Goal: Information Seeking & Learning: Learn about a topic

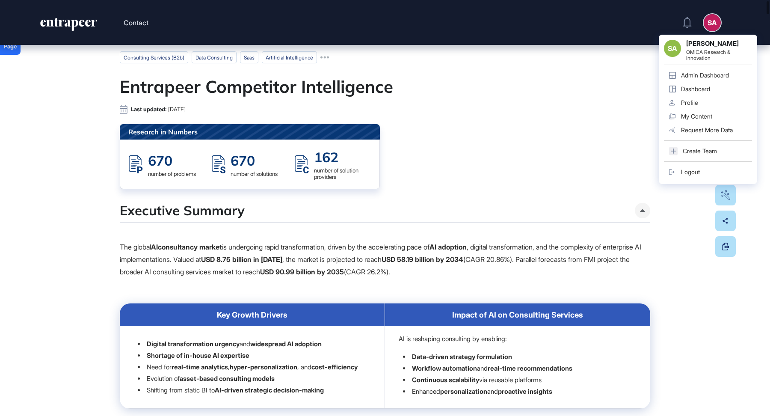
scroll to position [39, 0]
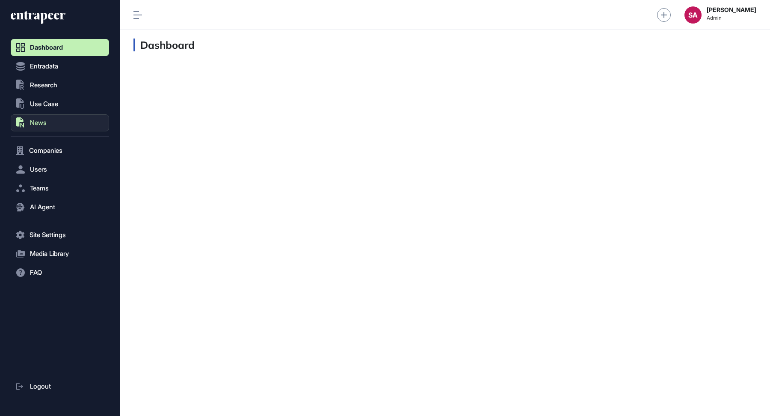
click at [49, 117] on button ".st0{fill:currentColor} News" at bounding box center [60, 122] width 98 height 17
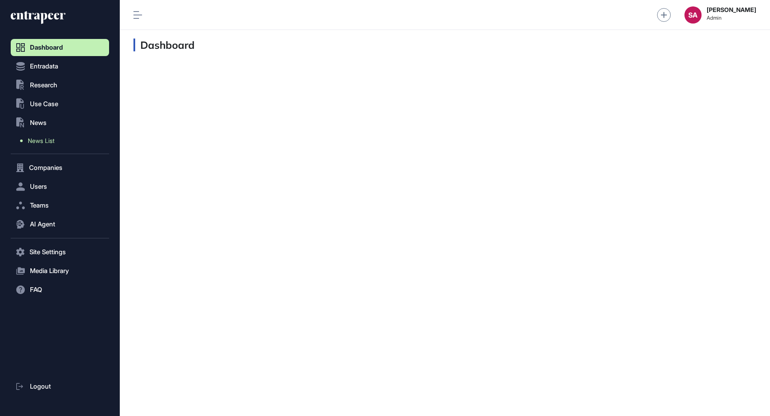
click at [40, 139] on span "News List" at bounding box center [41, 140] width 27 height 7
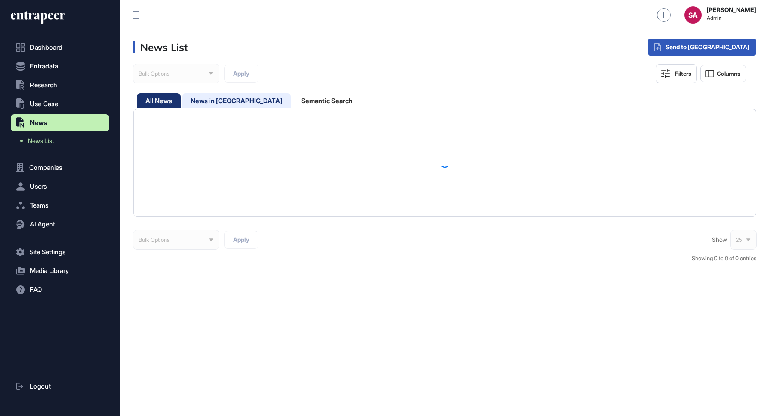
click at [216, 101] on div "News in Queue" at bounding box center [236, 100] width 109 height 15
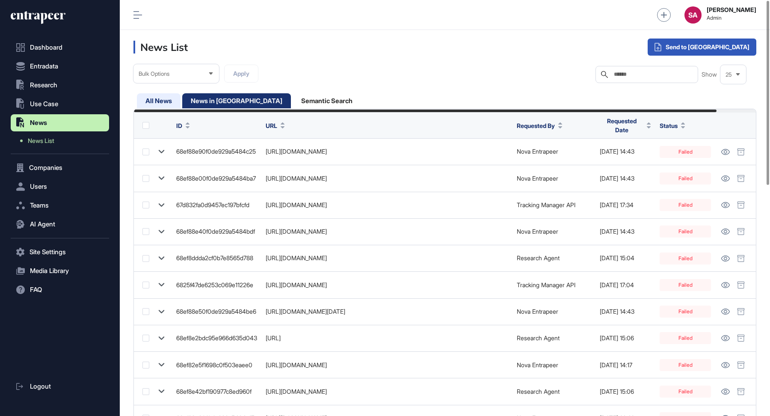
click at [157, 95] on div "All News" at bounding box center [159, 100] width 44 height 15
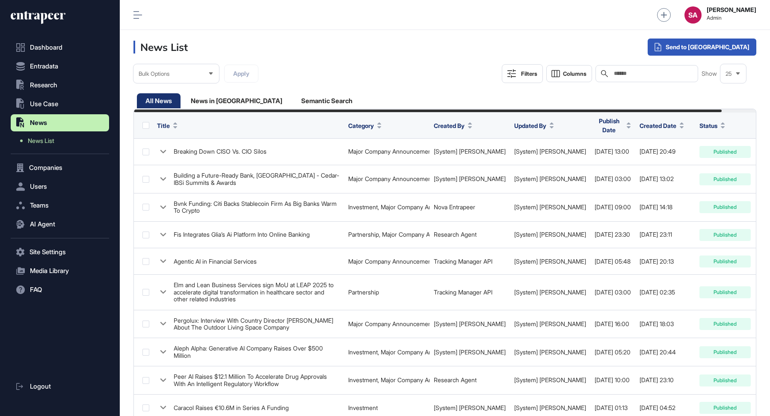
click at [52, 12] on icon at bounding box center [38, 18] width 55 height 14
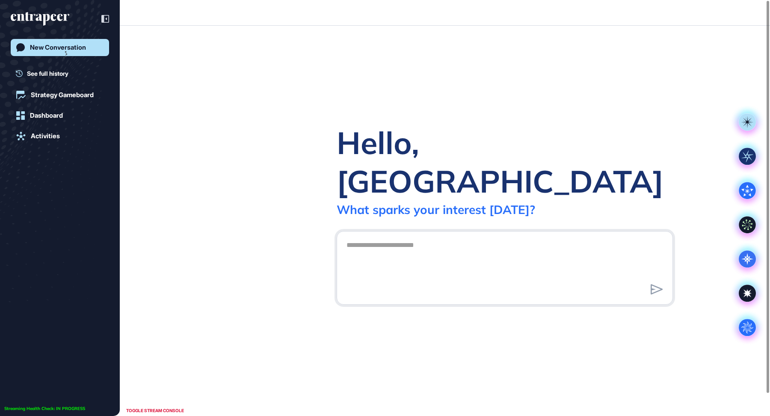
scroll to position [0, 0]
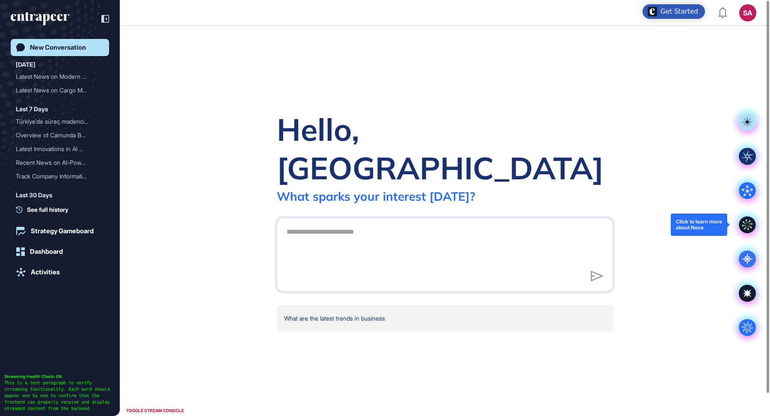
click at [746, 231] on icon at bounding box center [747, 224] width 17 height 17
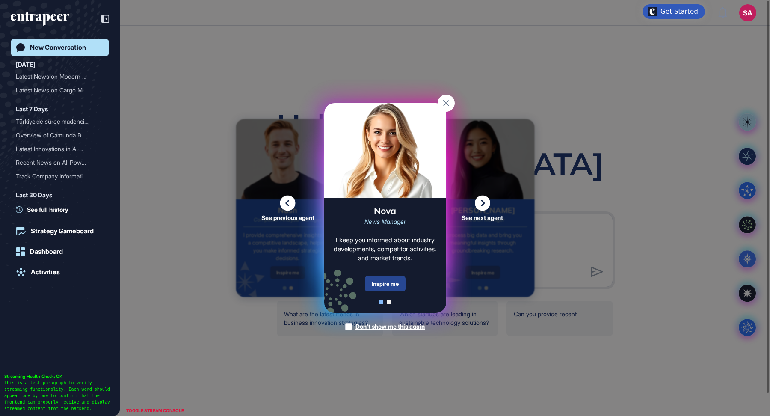
click at [394, 285] on div "Inspire me" at bounding box center [385, 283] width 41 height 15
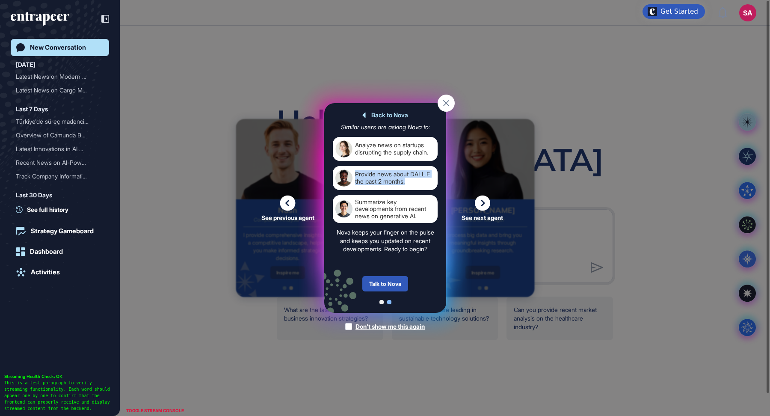
drag, startPoint x: 399, startPoint y: 182, endPoint x: 356, endPoint y: 173, distance: 44.1
click at [356, 173] on div "Provide news about DALL.E the past 2 months." at bounding box center [395, 177] width 80 height 17
copy div "Provide news about DALL.E the past 2 months."
click at [387, 284] on div "Talk to Nova" at bounding box center [385, 283] width 46 height 15
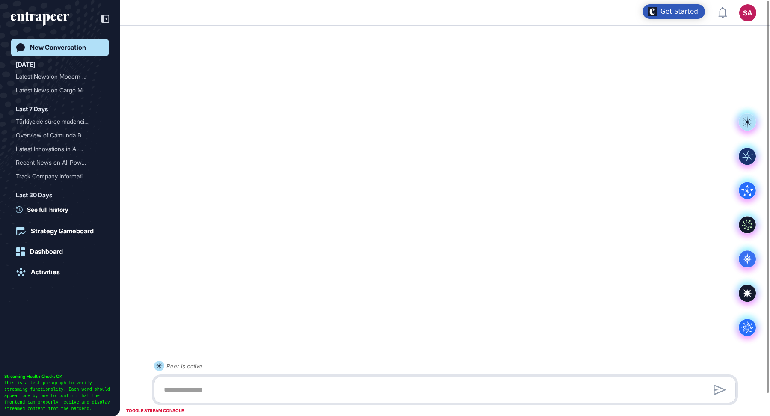
click at [233, 391] on textarea at bounding box center [445, 389] width 572 height 17
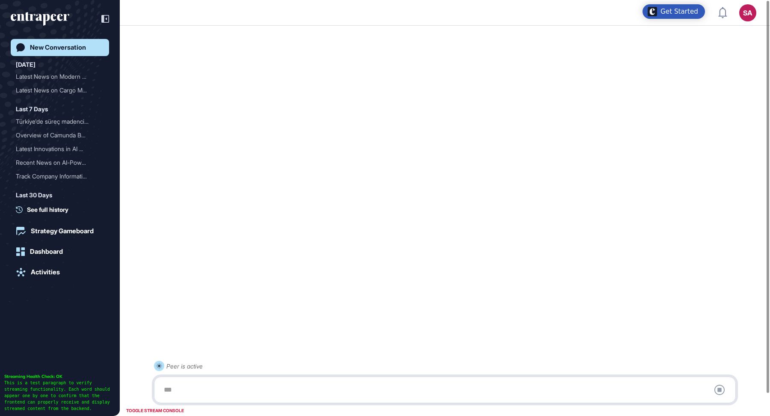
paste textarea "**********"
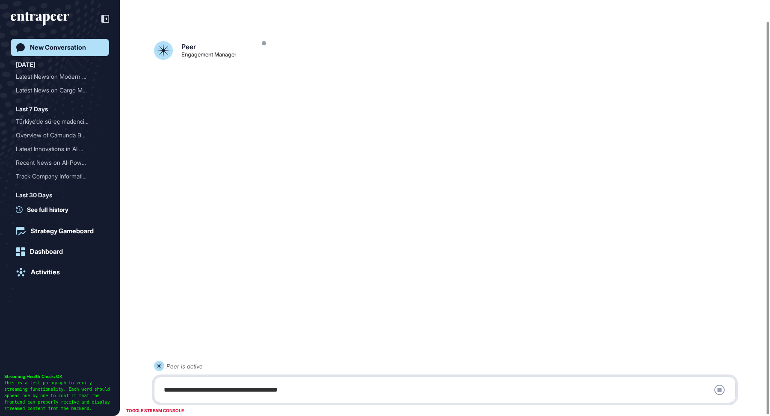
scroll to position [24, 0]
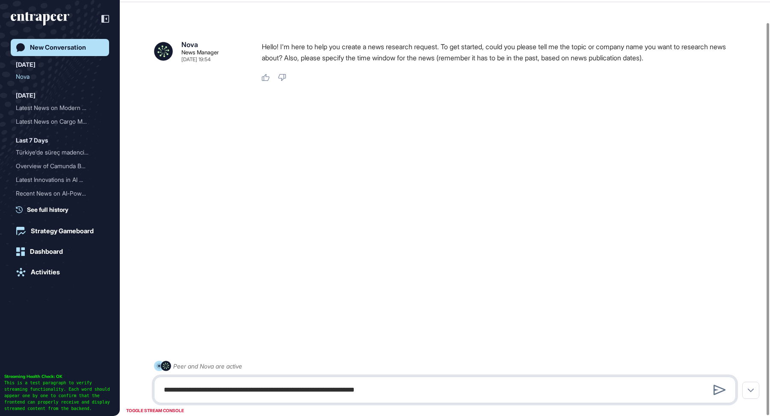
drag, startPoint x: 251, startPoint y: 391, endPoint x: 230, endPoint y: 390, distance: 21.0
click at [230, 390] on textarea "**********" at bounding box center [445, 389] width 572 height 17
type textarea "**********"
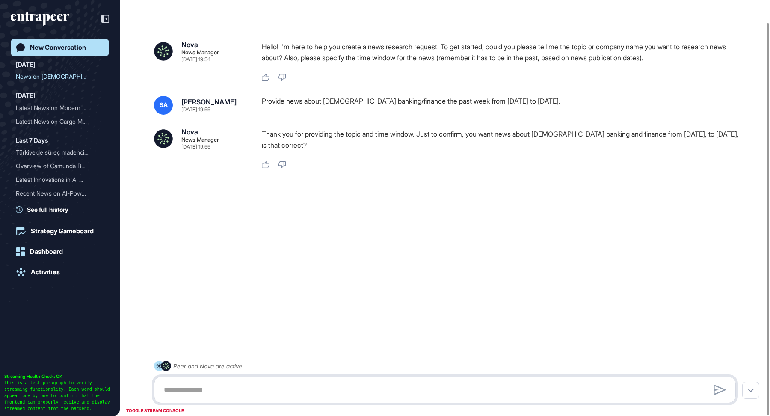
click at [287, 385] on textarea at bounding box center [445, 389] width 572 height 17
type textarea "***"
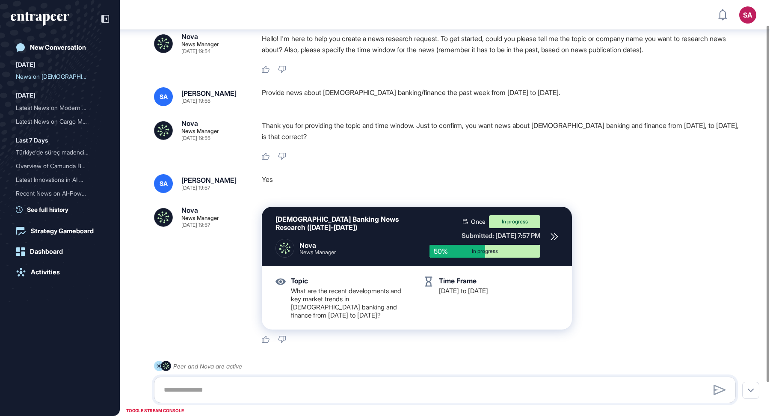
scroll to position [29, 0]
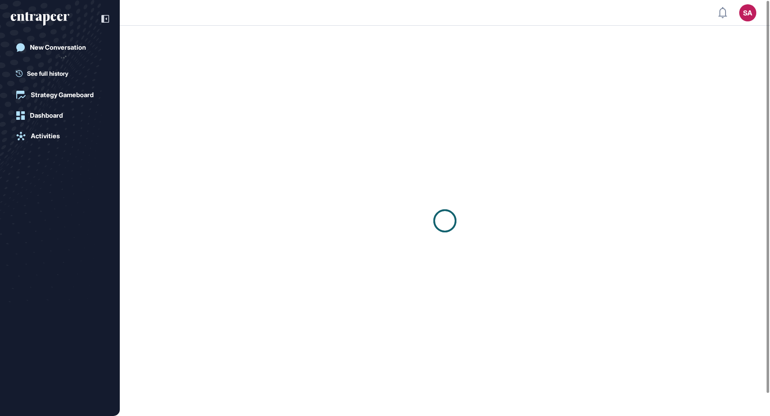
scroll to position [0, 0]
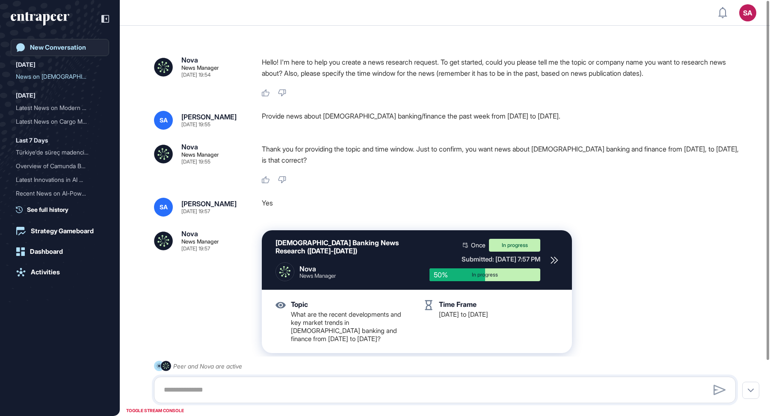
click at [57, 47] on div "New Conversation" at bounding box center [58, 48] width 56 height 8
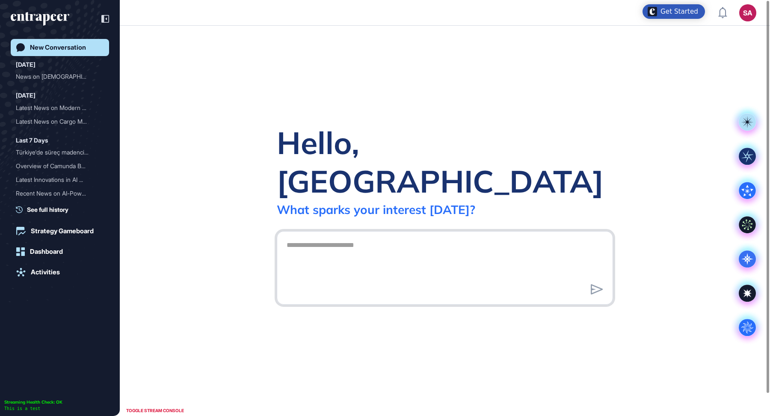
click at [463, 244] on textarea at bounding box center [444, 267] width 327 height 60
click at [746, 225] on icon at bounding box center [747, 224] width 17 height 17
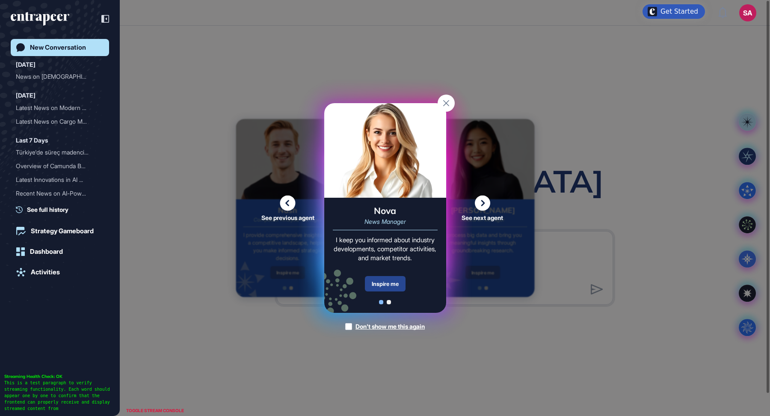
click at [373, 283] on div "Inspire me" at bounding box center [385, 283] width 41 height 15
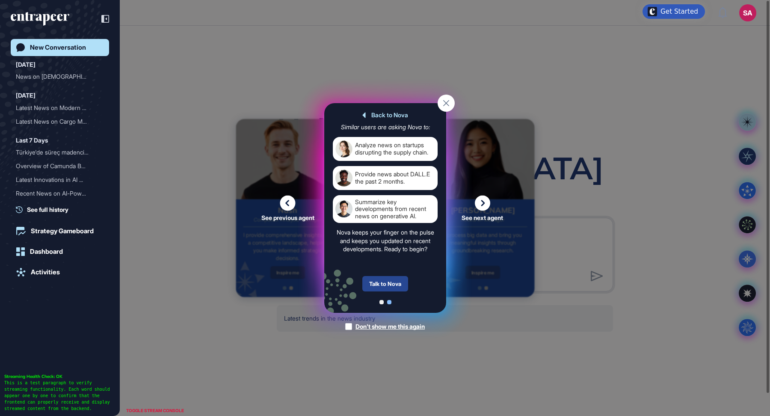
click at [397, 285] on div "Talk to Nova" at bounding box center [385, 283] width 46 height 15
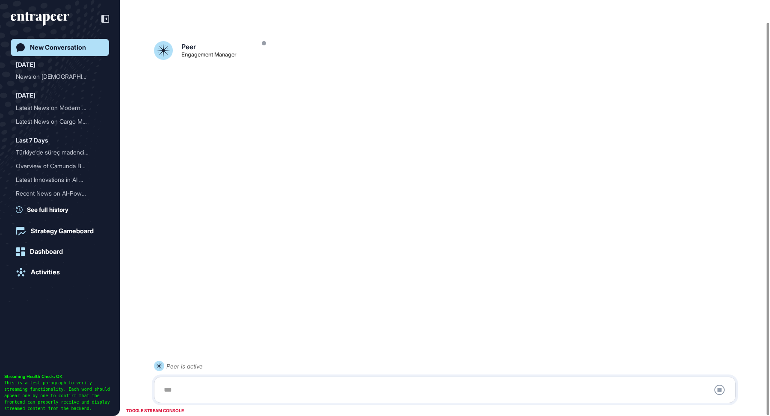
scroll to position [24, 0]
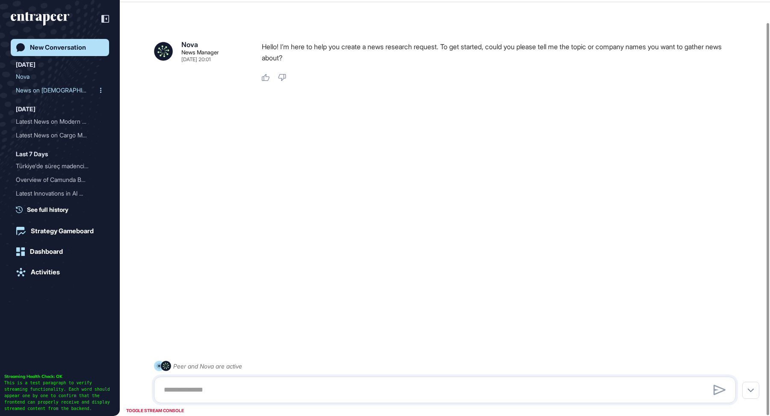
click at [61, 92] on div "News on [DEMOGRAPHIC_DATA] Banking a..." at bounding box center [56, 90] width 81 height 14
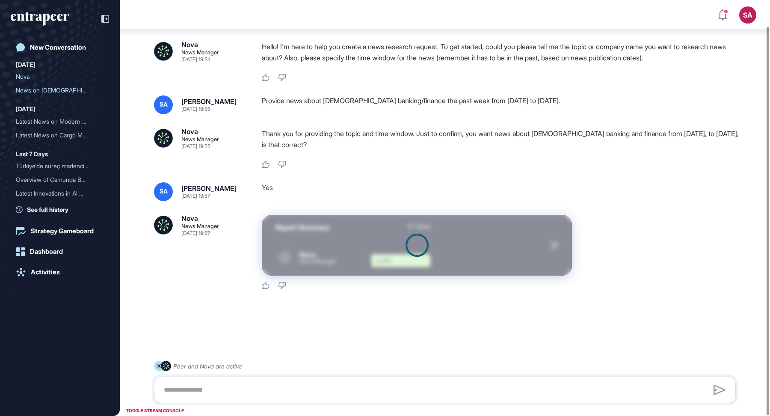
scroll to position [68, 0]
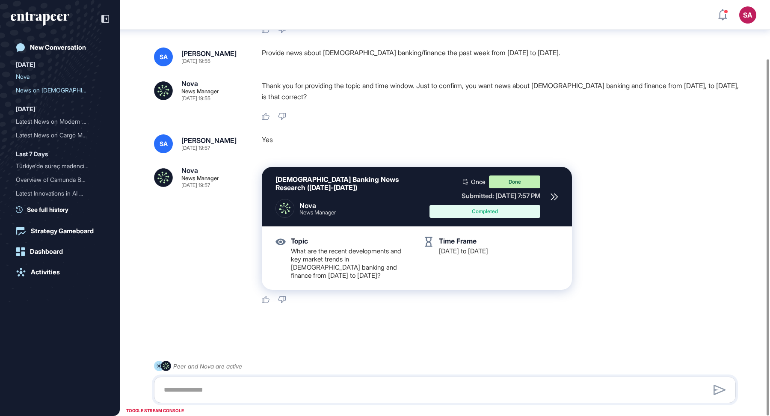
click at [553, 198] on icon at bounding box center [554, 197] width 8 height 8
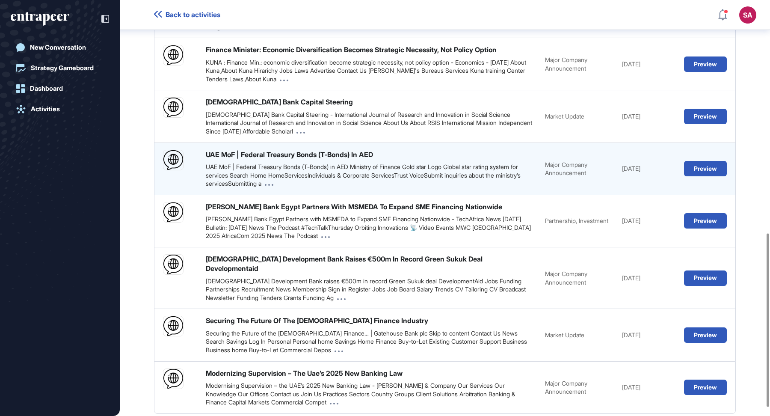
scroll to position [558, 0]
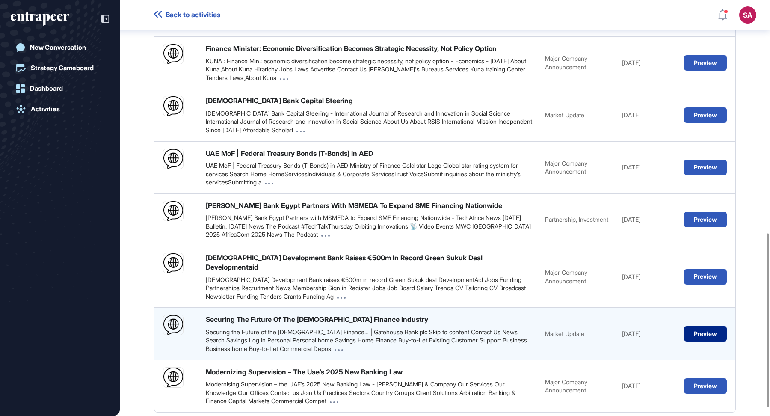
click at [709, 326] on button "Preview" at bounding box center [705, 333] width 43 height 15
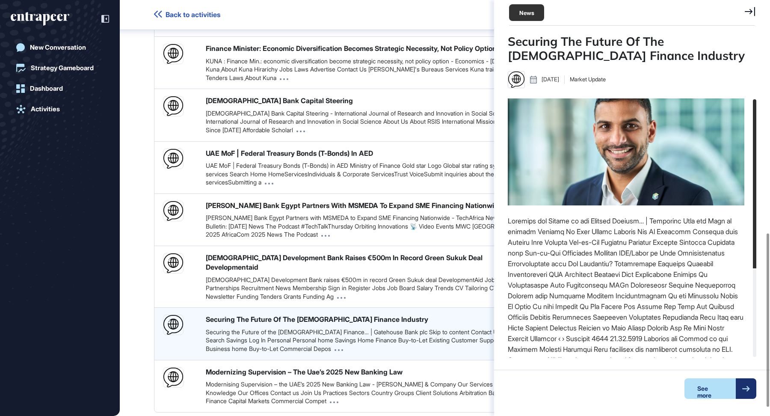
scroll to position [3, 0]
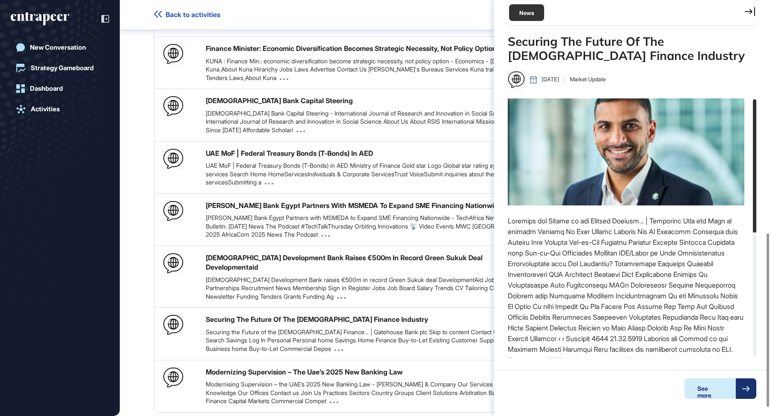
click at [727, 389] on div "See more" at bounding box center [709, 388] width 51 height 21
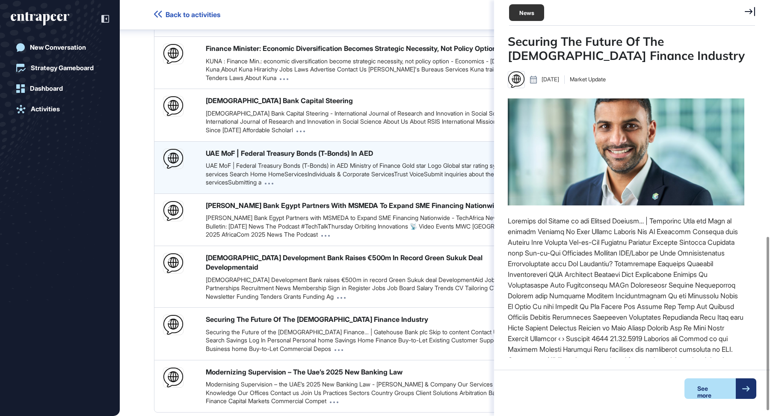
scroll to position [576, 0]
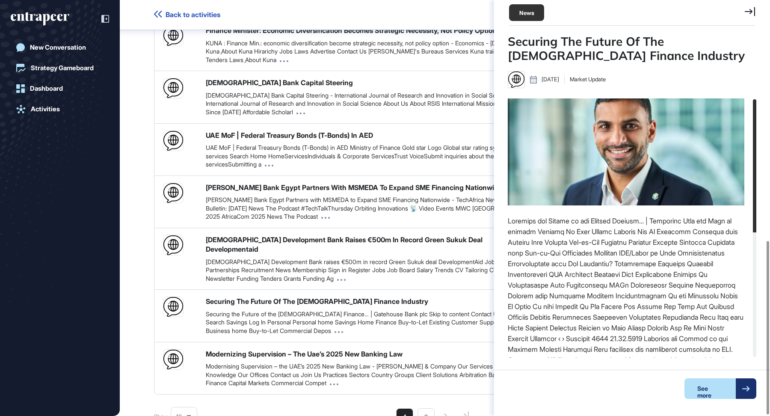
click at [748, 12] on icon at bounding box center [750, 11] width 10 height 9
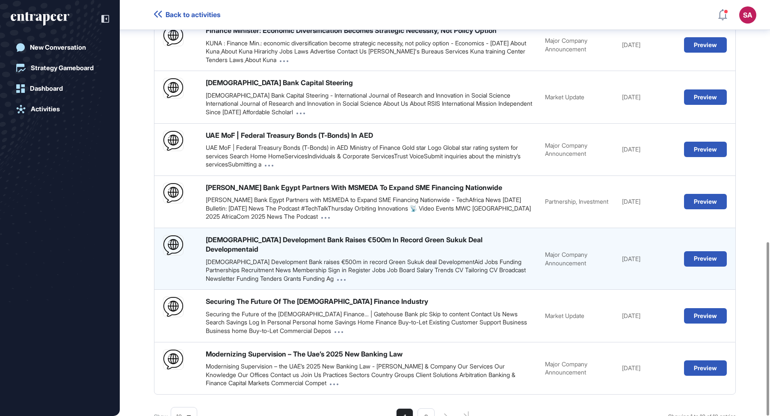
scroll to position [580, 0]
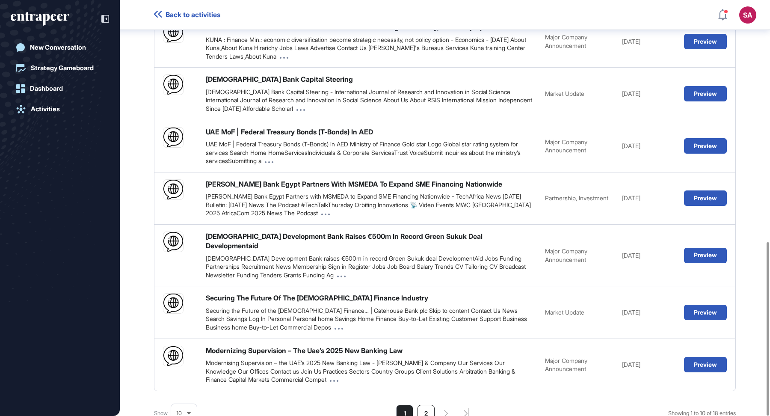
click at [426, 405] on li "2" at bounding box center [425, 413] width 17 height 17
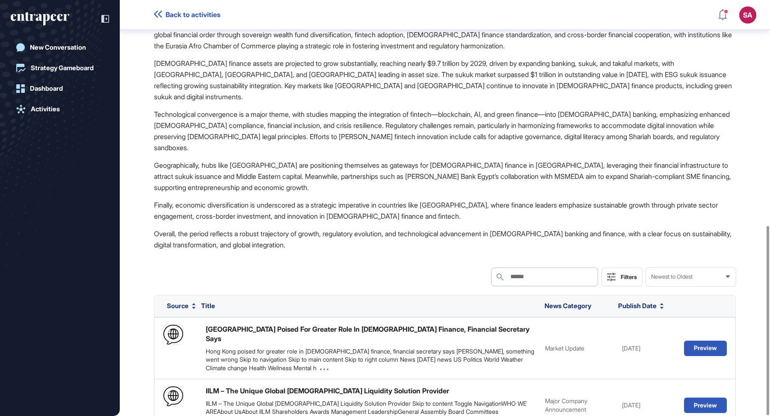
scroll to position [494, 0]
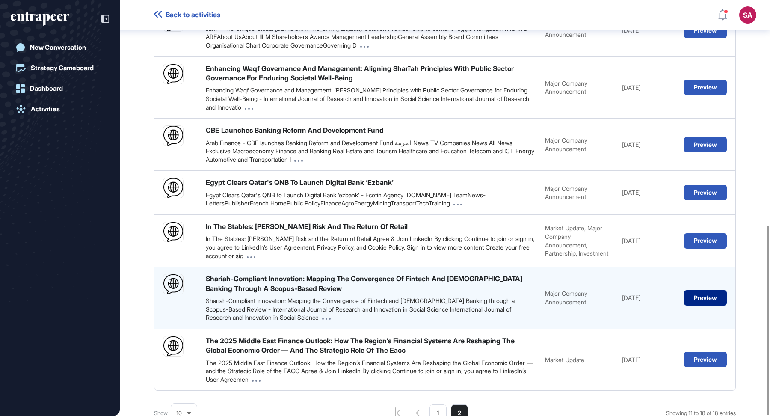
click at [719, 290] on button "Preview" at bounding box center [705, 297] width 43 height 15
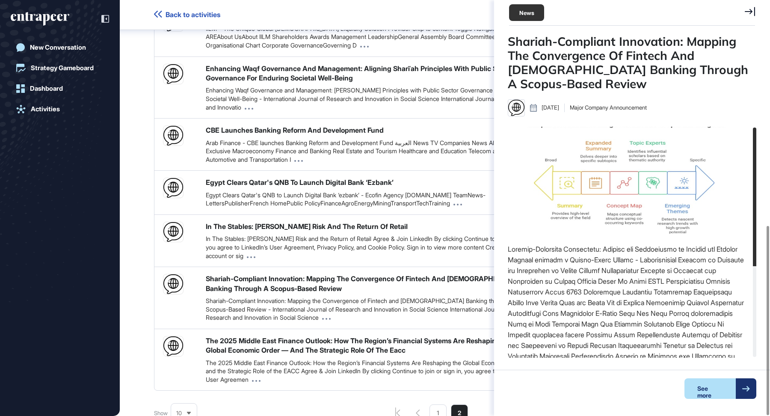
scroll to position [3, 0]
click at [718, 397] on div "See more" at bounding box center [709, 388] width 51 height 21
click at [753, 10] on icon at bounding box center [750, 11] width 10 height 9
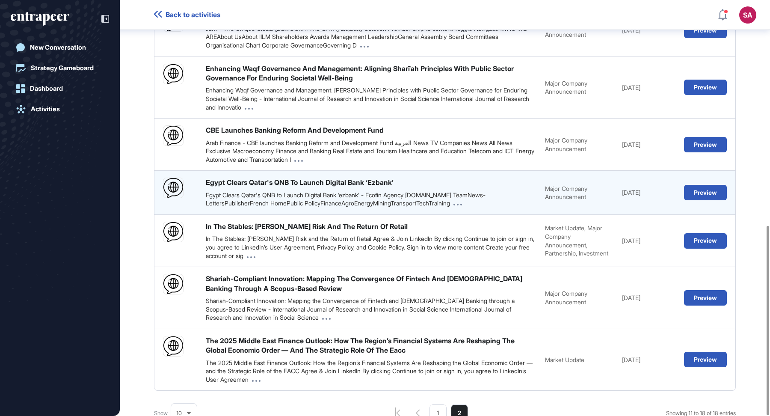
scroll to position [488, 0]
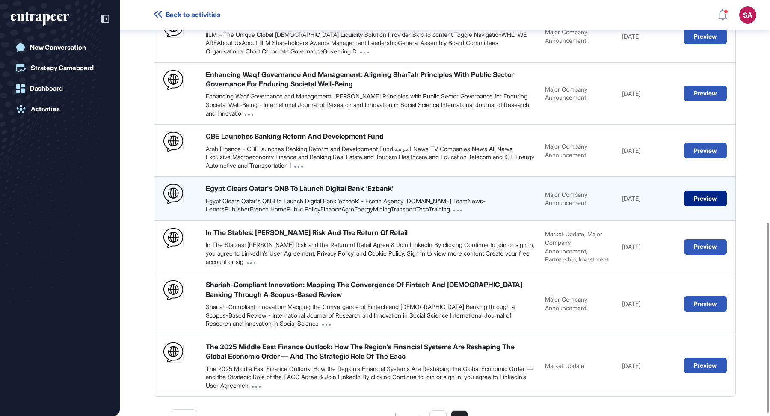
click at [698, 191] on button "Preview" at bounding box center [705, 198] width 43 height 15
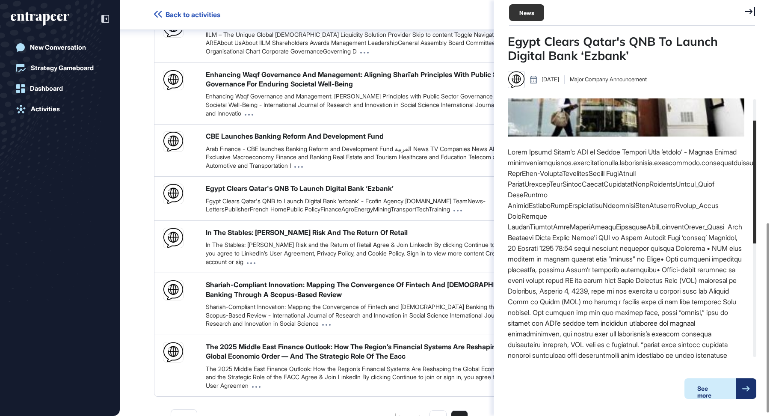
scroll to position [89, 0]
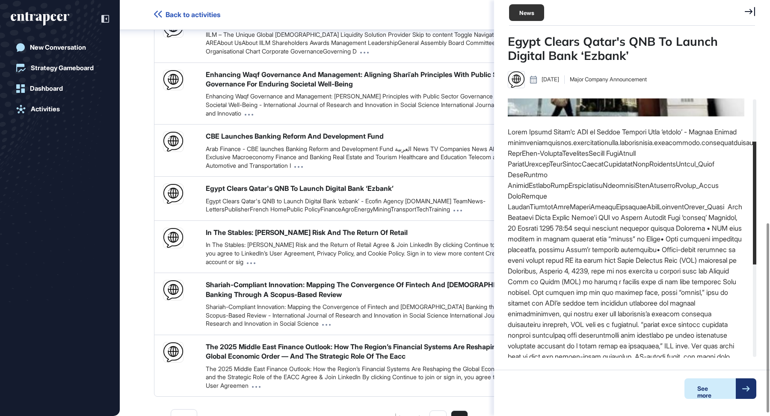
click at [702, 395] on div "See more" at bounding box center [709, 388] width 51 height 21
click at [754, 13] on icon at bounding box center [750, 11] width 10 height 9
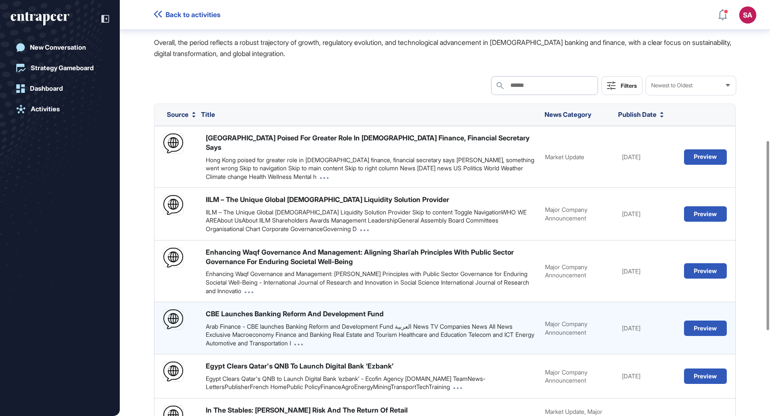
scroll to position [308, 0]
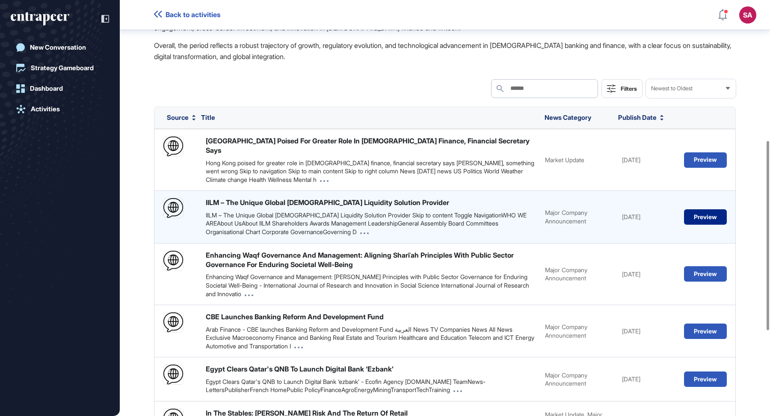
click at [703, 209] on button "Preview" at bounding box center [705, 216] width 43 height 15
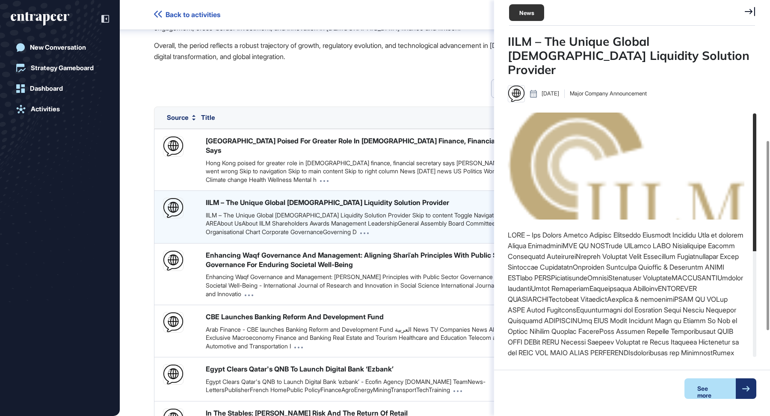
scroll to position [3, 0]
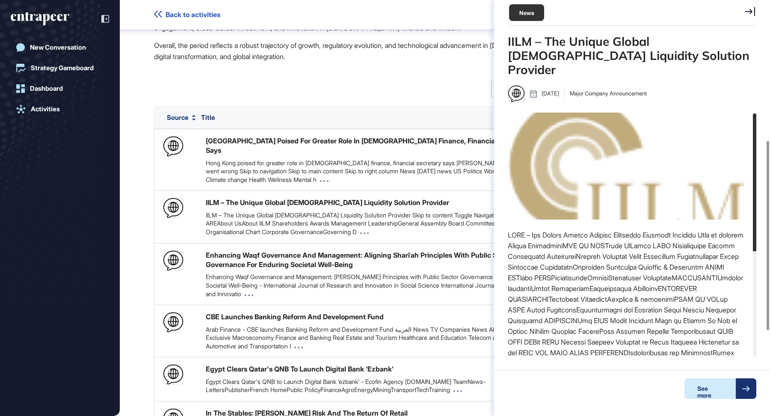
click at [708, 392] on div "See more" at bounding box center [709, 388] width 51 height 21
click at [748, 12] on icon at bounding box center [750, 11] width 10 height 9
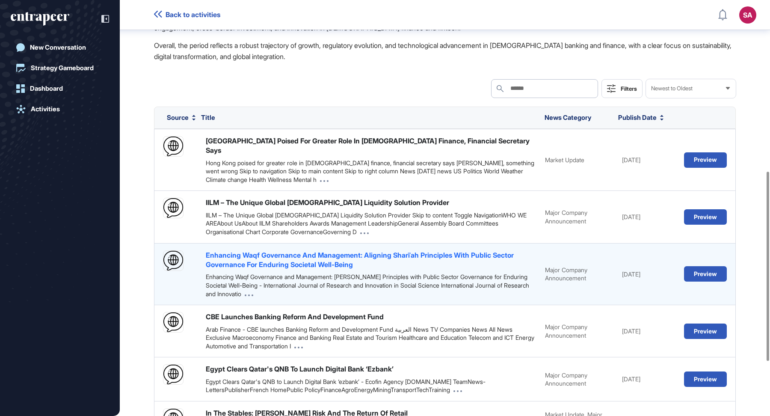
scroll to position [494, 0]
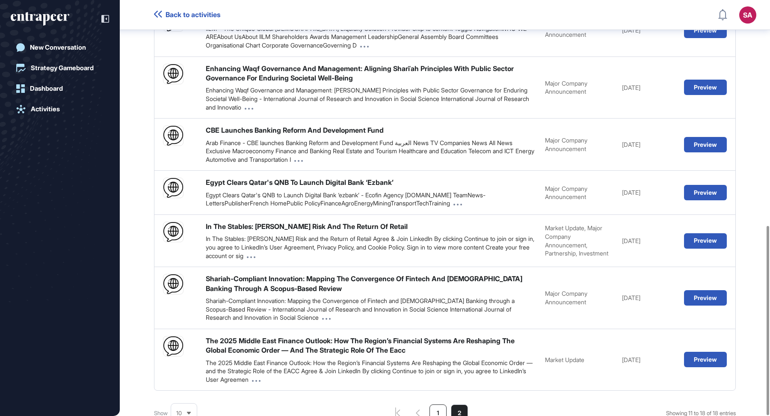
click at [437, 404] on li "1" at bounding box center [437, 412] width 17 height 17
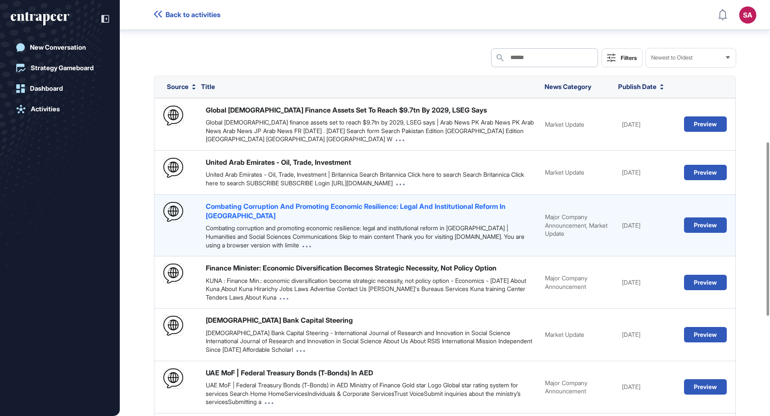
scroll to position [340, 0]
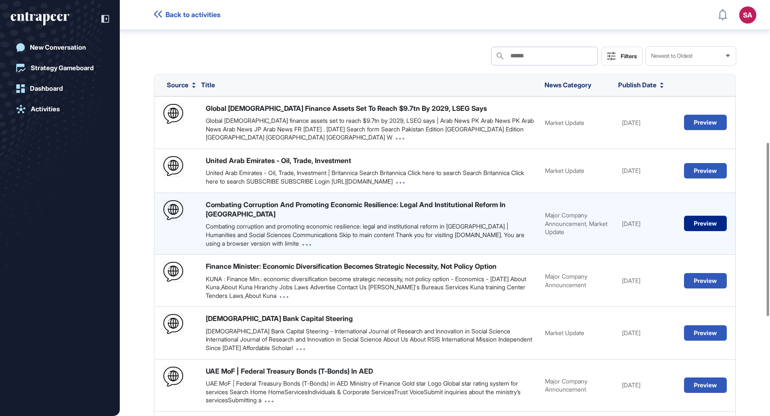
click at [708, 216] on button "Preview" at bounding box center [705, 223] width 43 height 15
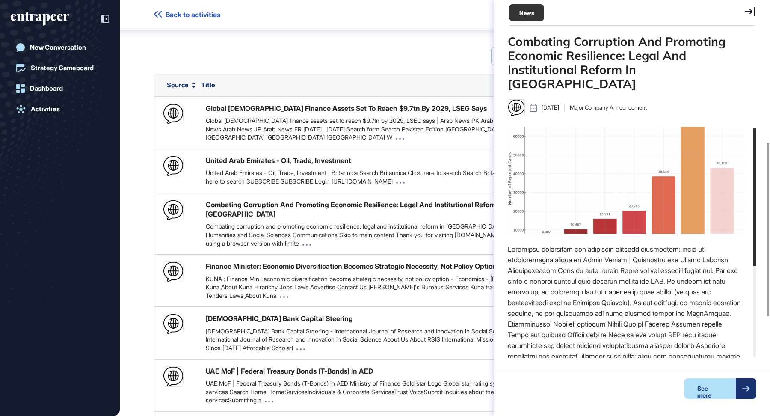
scroll to position [3, 0]
click at [714, 393] on div "See more" at bounding box center [709, 388] width 51 height 21
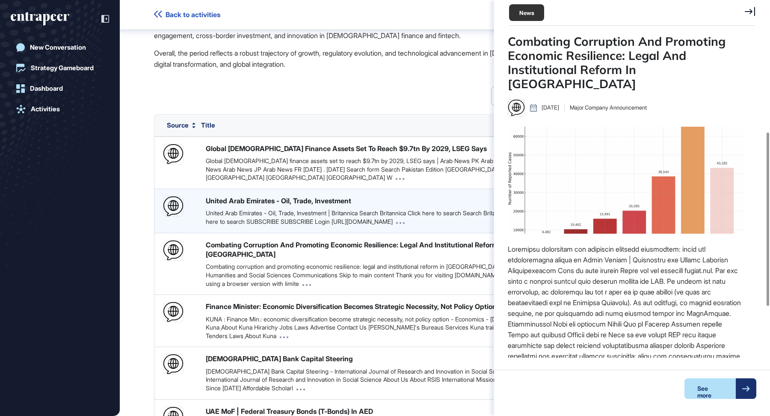
scroll to position [580, 0]
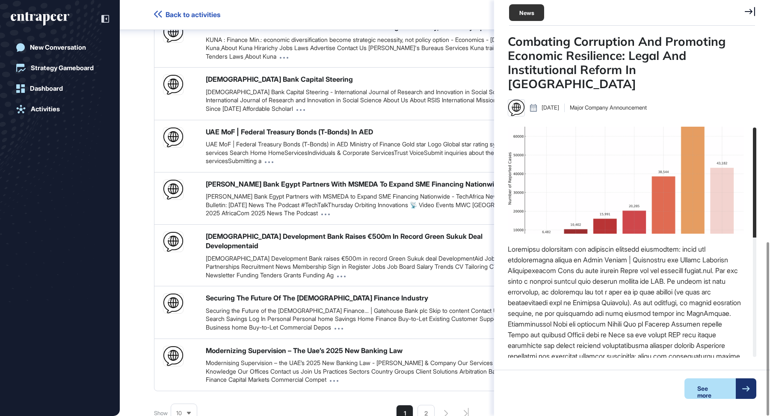
click at [753, 10] on icon at bounding box center [750, 11] width 10 height 9
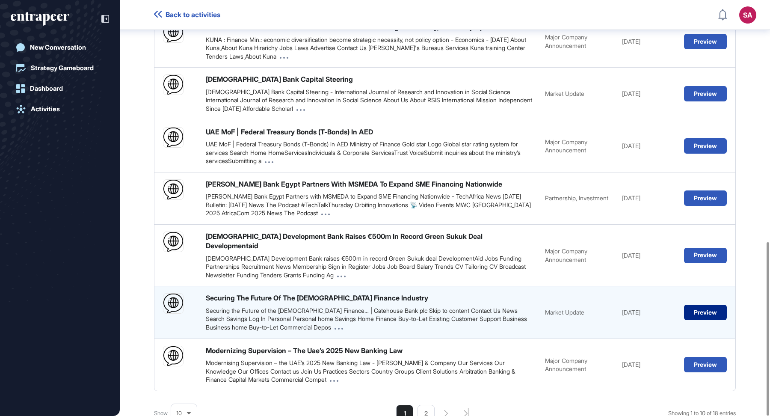
click at [706, 305] on button "Preview" at bounding box center [705, 312] width 43 height 15
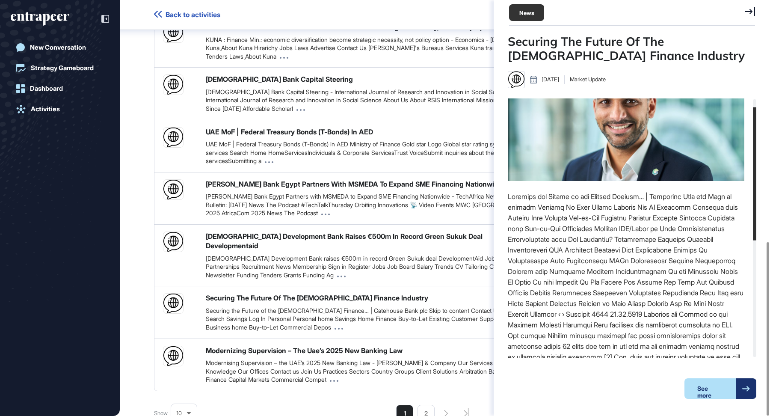
scroll to position [41, 0]
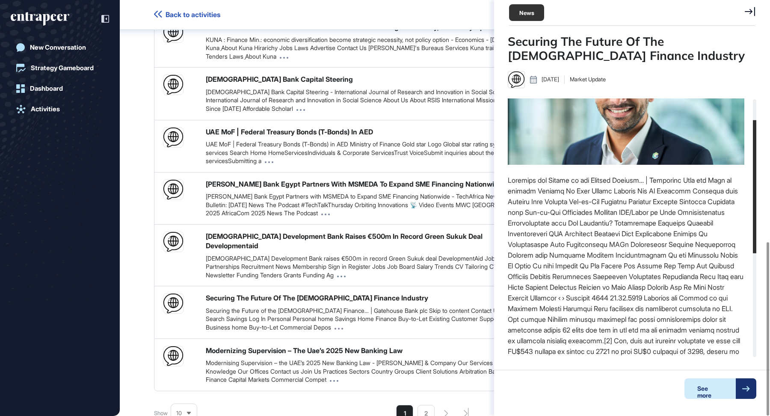
click at [722, 391] on div "See more" at bounding box center [709, 388] width 51 height 21
click at [750, 12] on icon at bounding box center [750, 11] width 10 height 9
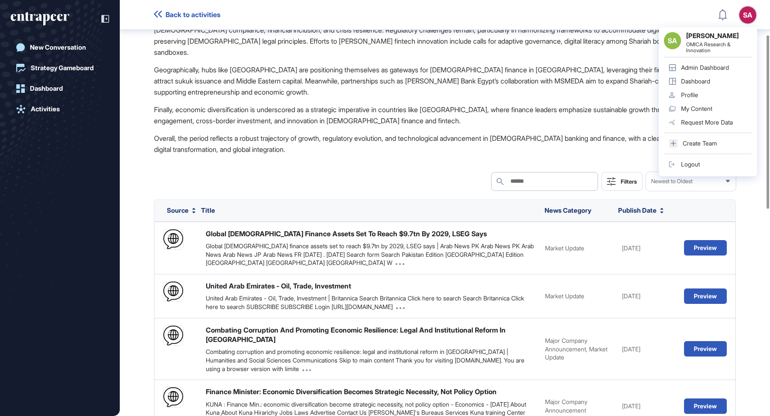
scroll to position [0, 0]
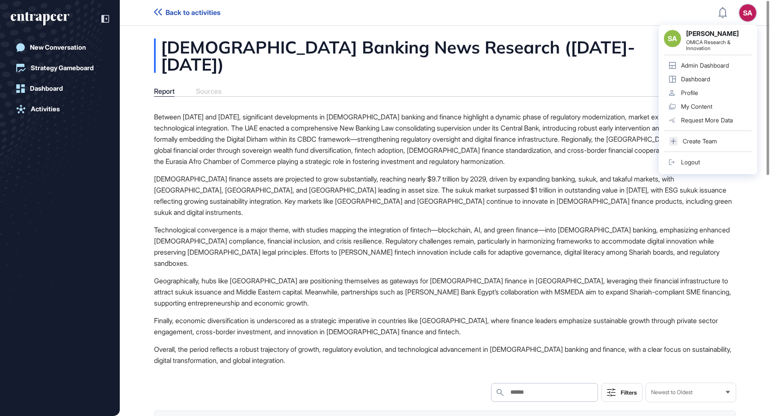
click at [535, 177] on p "Islamic finance assets are projected to grow substantially, reaching nearly $9.…" at bounding box center [445, 195] width 582 height 44
click at [688, 162] on div "Logout" at bounding box center [690, 162] width 19 height 7
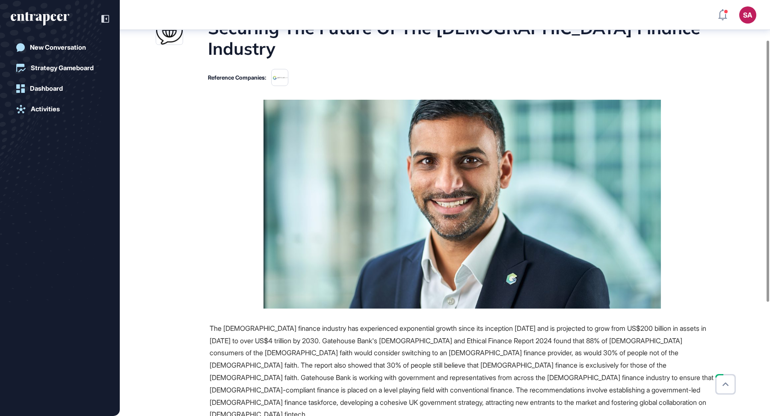
scroll to position [188, 0]
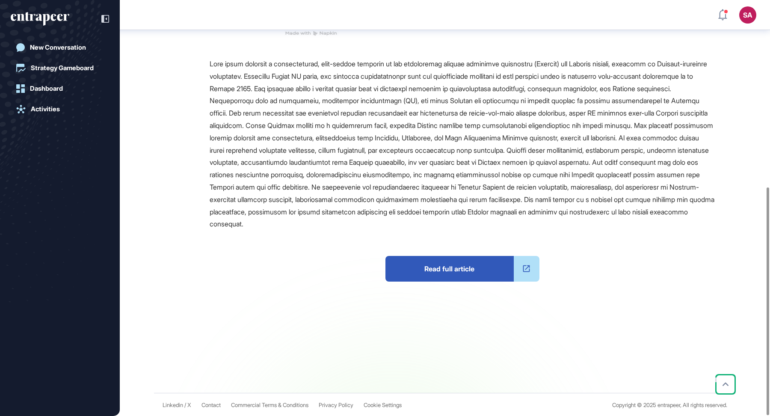
scroll to position [341, 0]
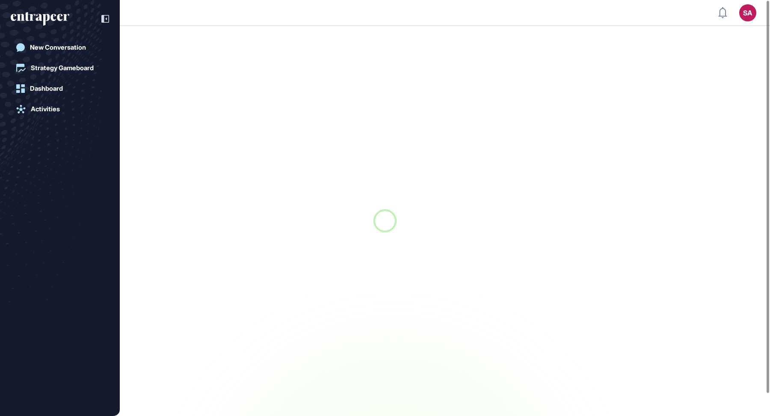
scroll to position [0, 0]
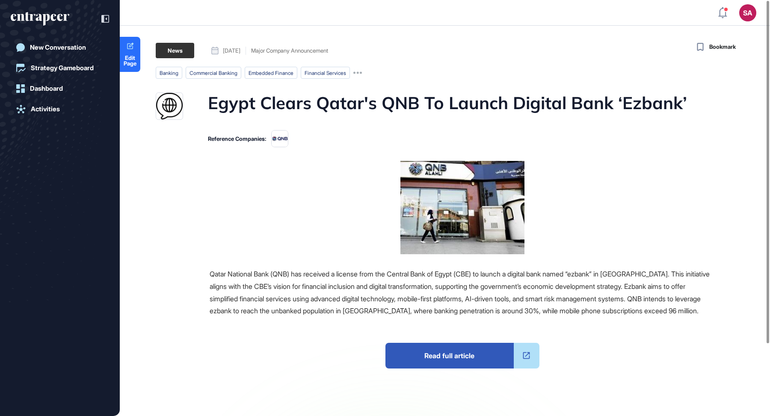
click at [475, 360] on span "Read full article" at bounding box center [449, 356] width 128 height 26
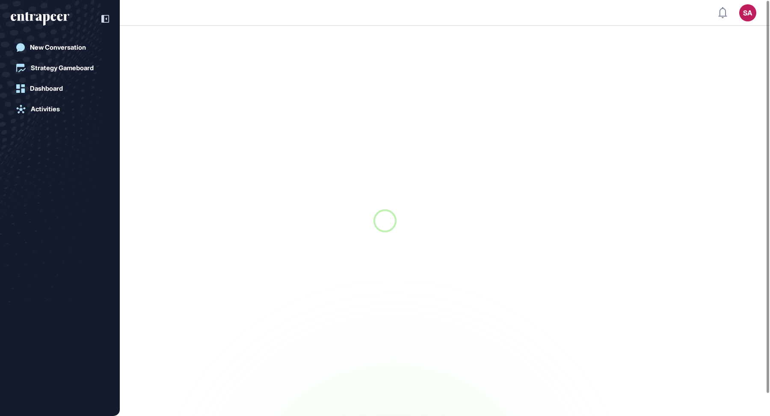
scroll to position [0, 0]
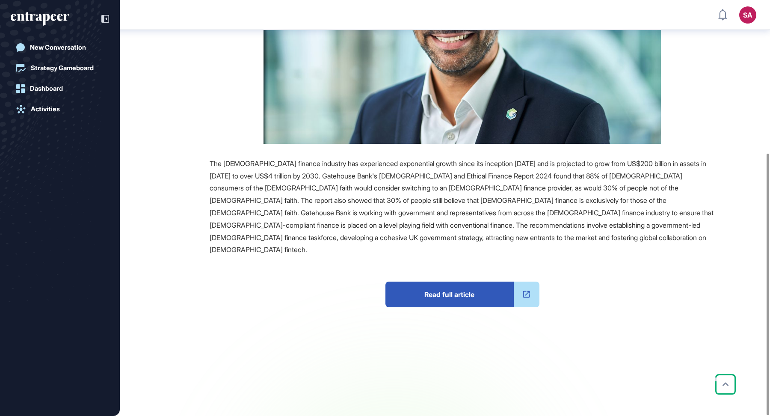
scroll to position [244, 0]
click at [438, 281] on span "Read full article" at bounding box center [449, 294] width 128 height 26
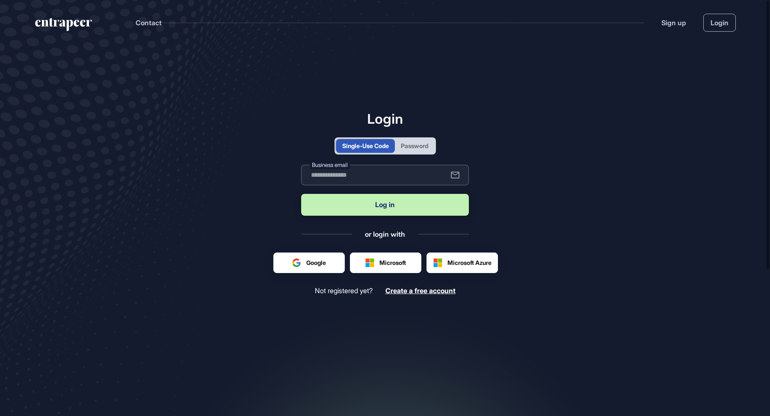
click at [365, 168] on input "text" at bounding box center [385, 175] width 168 height 21
paste input "**********"
type input "**********"
click at [414, 203] on button "Log in" at bounding box center [385, 205] width 168 height 22
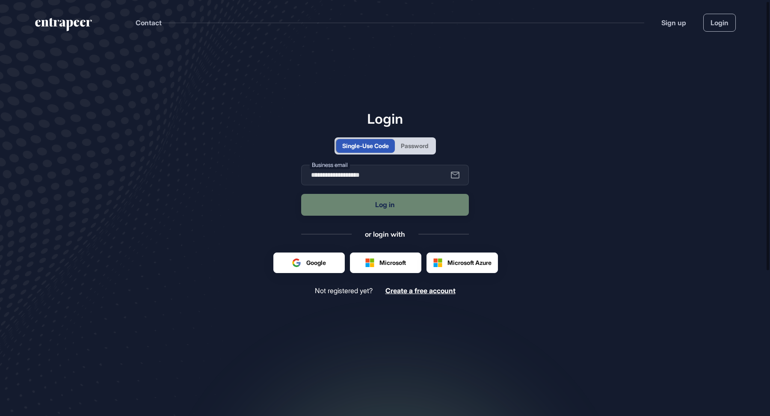
scroll to position [226, 0]
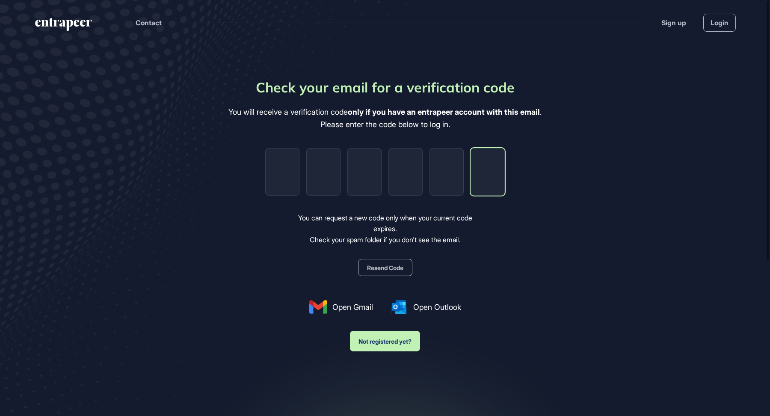
paste input "*"
type input "*"
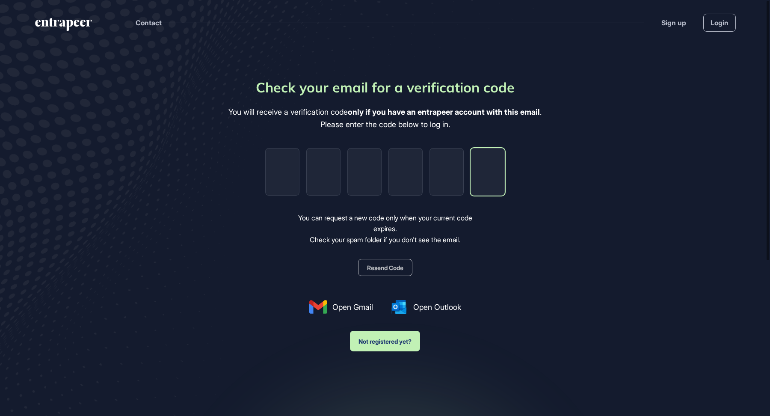
type input "*"
